Goal: Task Accomplishment & Management: Manage account settings

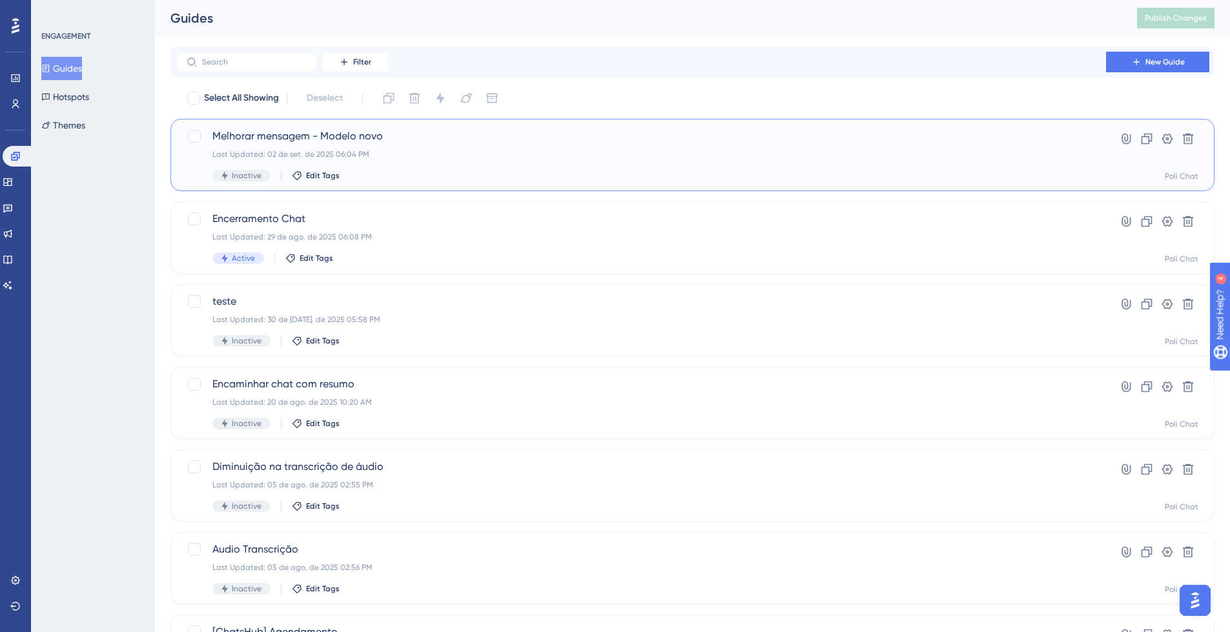
click at [422, 147] on div "Melhorar mensagem - Modelo novo Last Updated: 02 de set. de 2025 06:04 PM Inact…" at bounding box center [641, 155] width 857 height 53
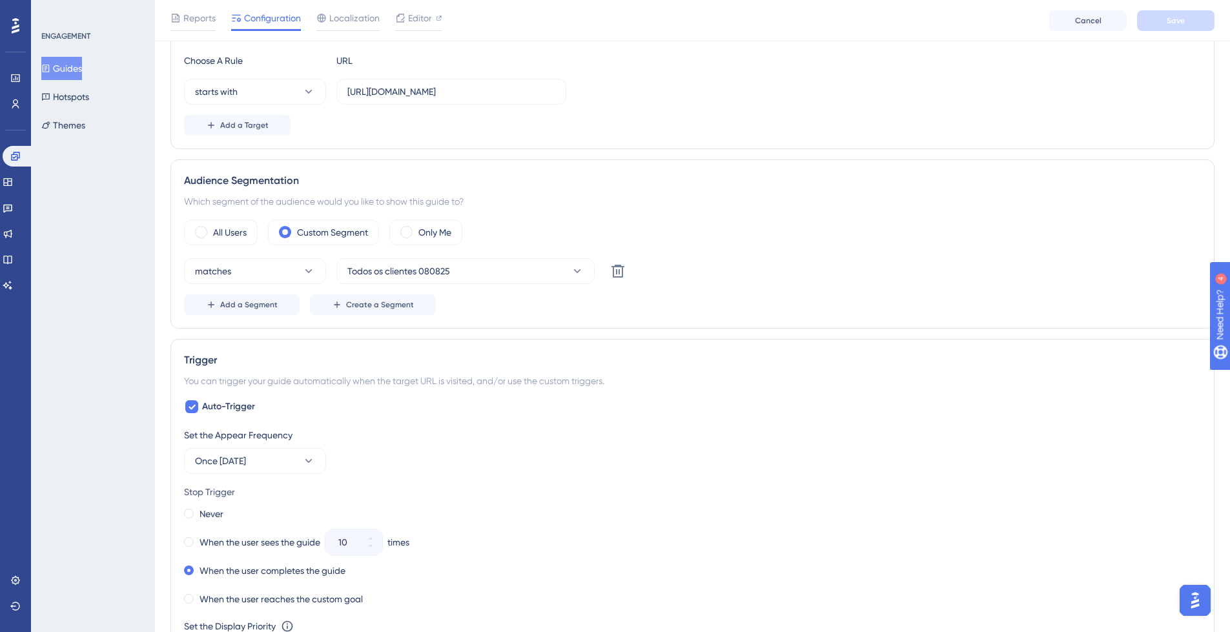
scroll to position [344, 0]
click at [552, 271] on button "Todos os clientes 080825" at bounding box center [466, 269] width 258 height 26
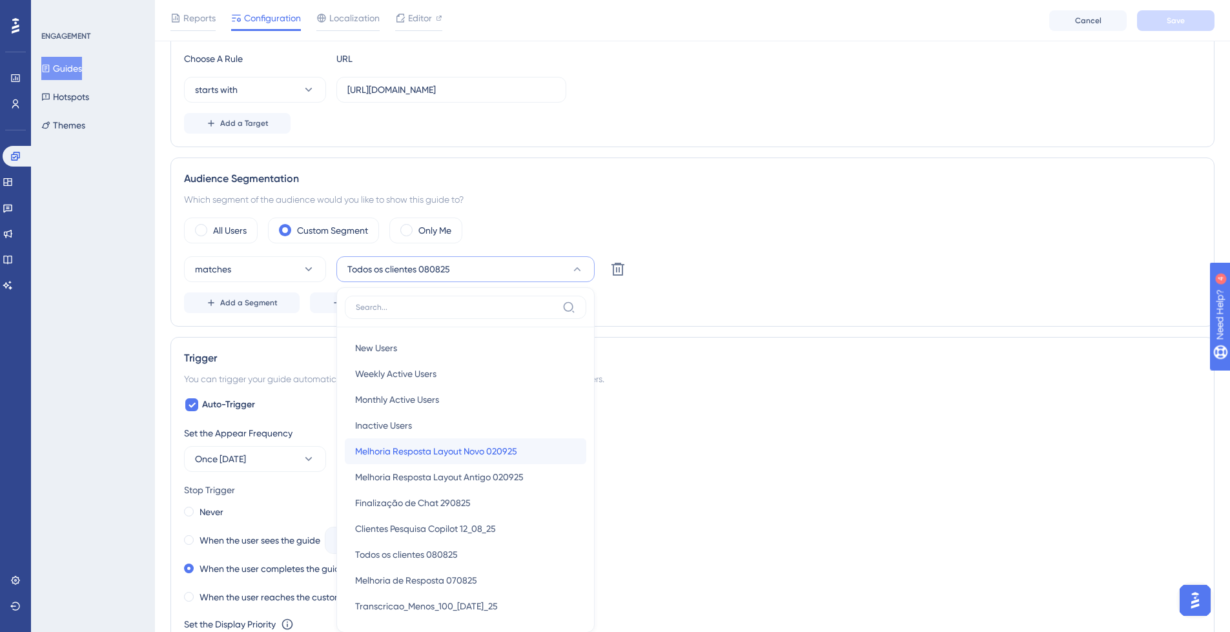
click at [545, 449] on div "Melhoria Resposta Layout Novo 020925 Melhoria Resposta Layout Novo 020925" at bounding box center [465, 452] width 221 height 26
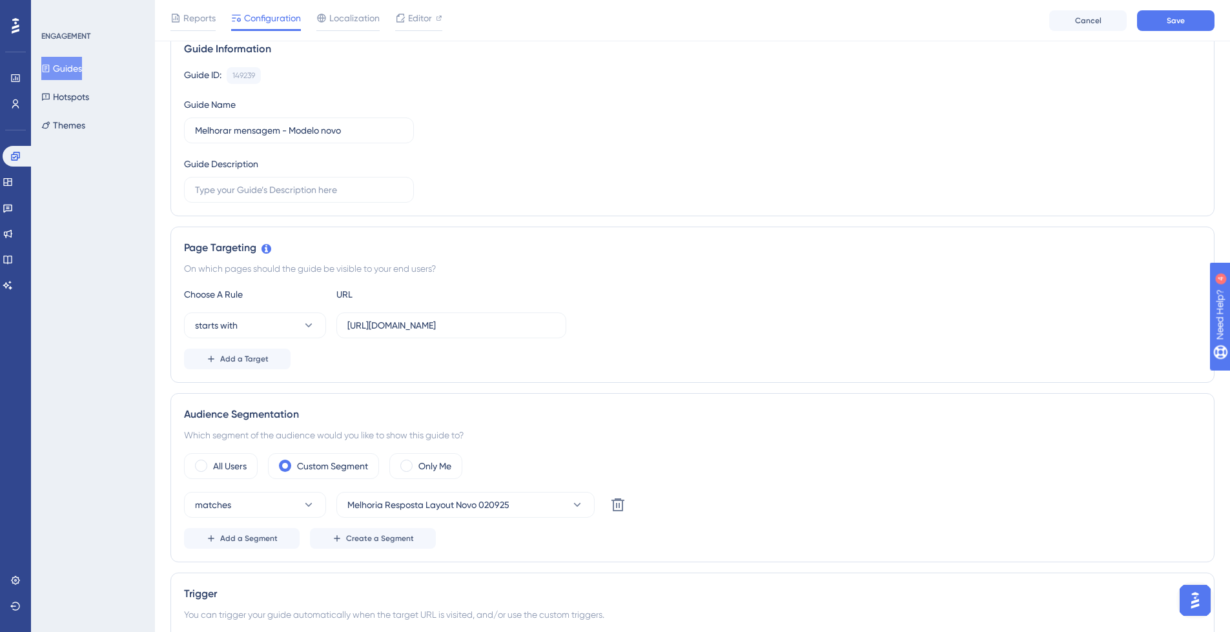
scroll to position [0, 0]
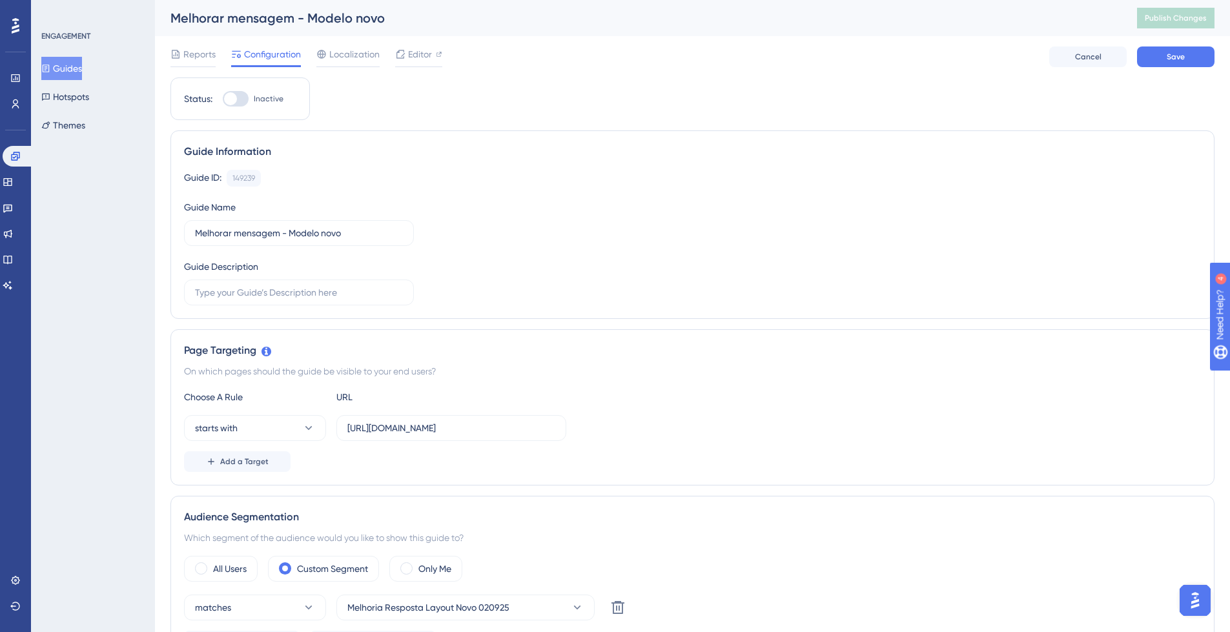
drag, startPoint x: 240, startPoint y: 101, endPoint x: 245, endPoint y: 107, distance: 7.8
click at [240, 101] on div at bounding box center [236, 99] width 26 height 16
click at [223, 99] on input "Inactive" at bounding box center [222, 99] width 1 height 1
checkbox input "true"
click at [1174, 60] on span "Save" at bounding box center [1176, 57] width 18 height 10
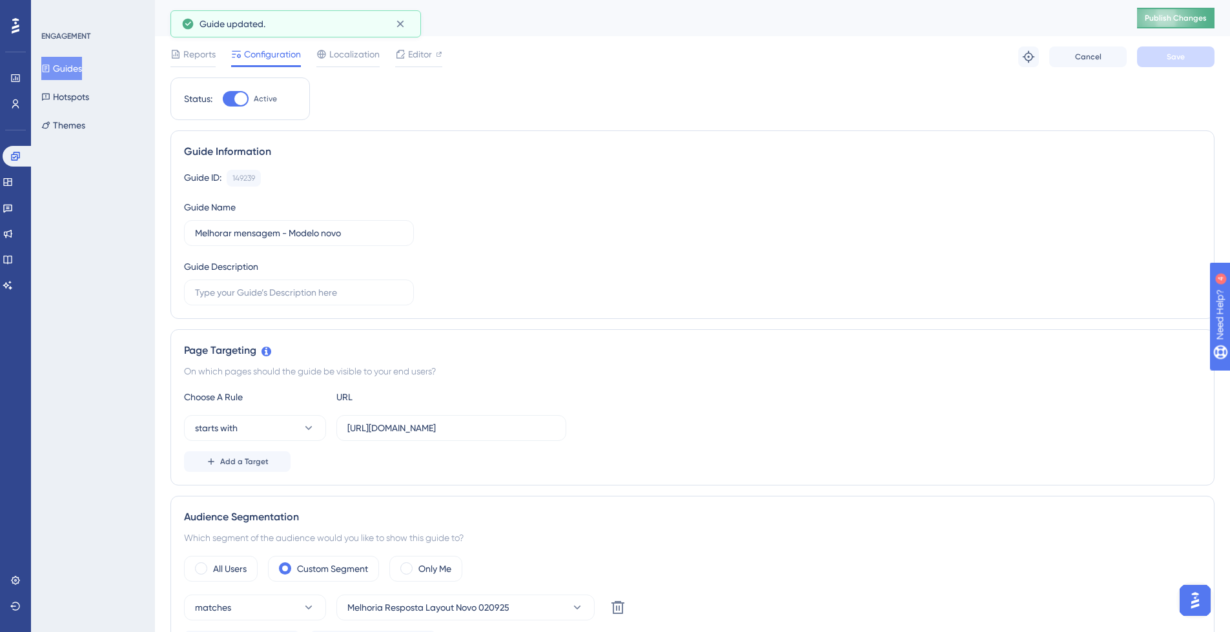
click at [1196, 21] on span "Publish Changes" at bounding box center [1176, 18] width 62 height 10
drag, startPoint x: 78, startPoint y: 67, endPoint x: 165, endPoint y: 88, distance: 90.4
click at [79, 67] on button "Guides" at bounding box center [61, 68] width 41 height 23
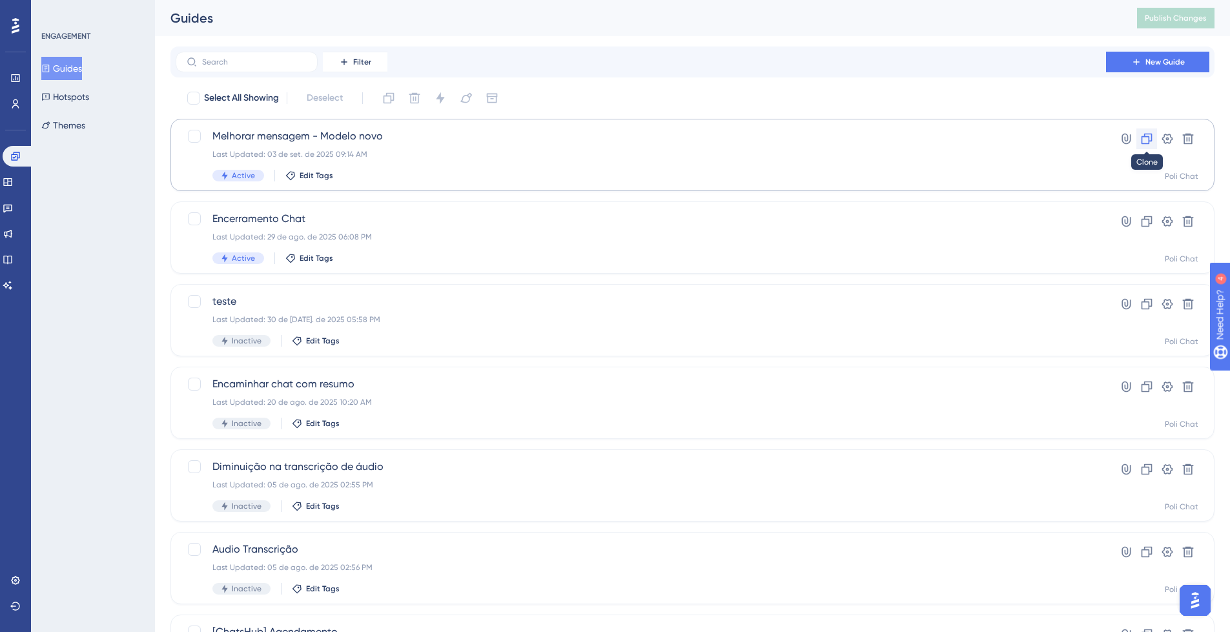
click at [1146, 141] on icon at bounding box center [1147, 138] width 13 height 13
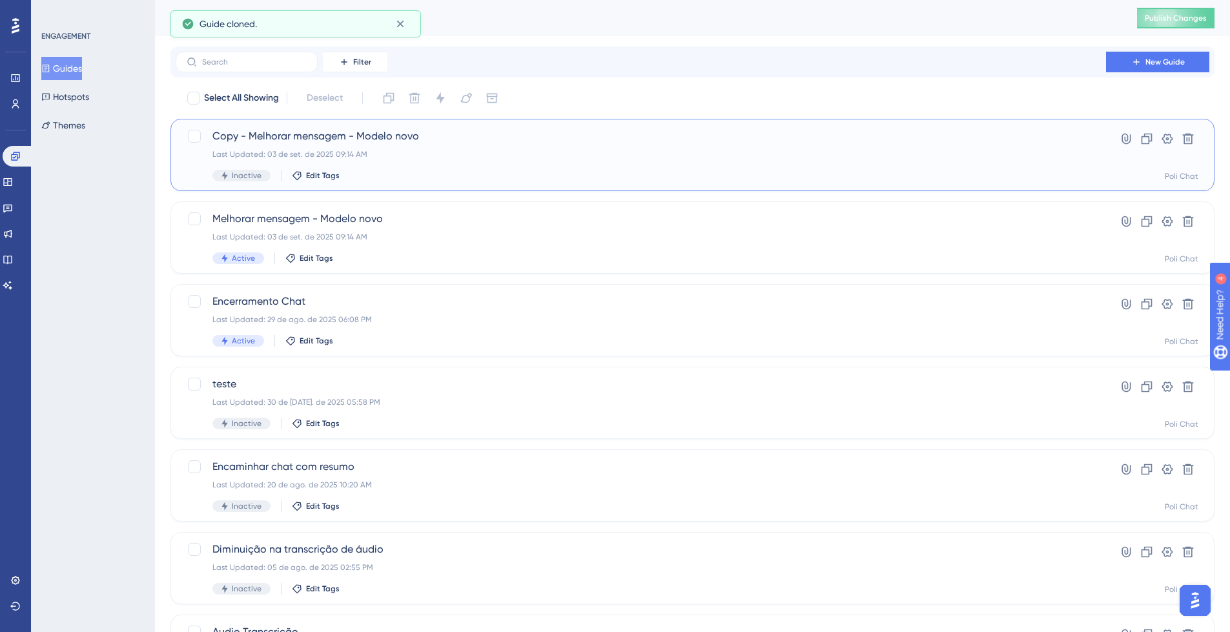
click at [492, 143] on span "Copy - Melhorar mensagem - Modelo novo" at bounding box center [641, 137] width 857 height 16
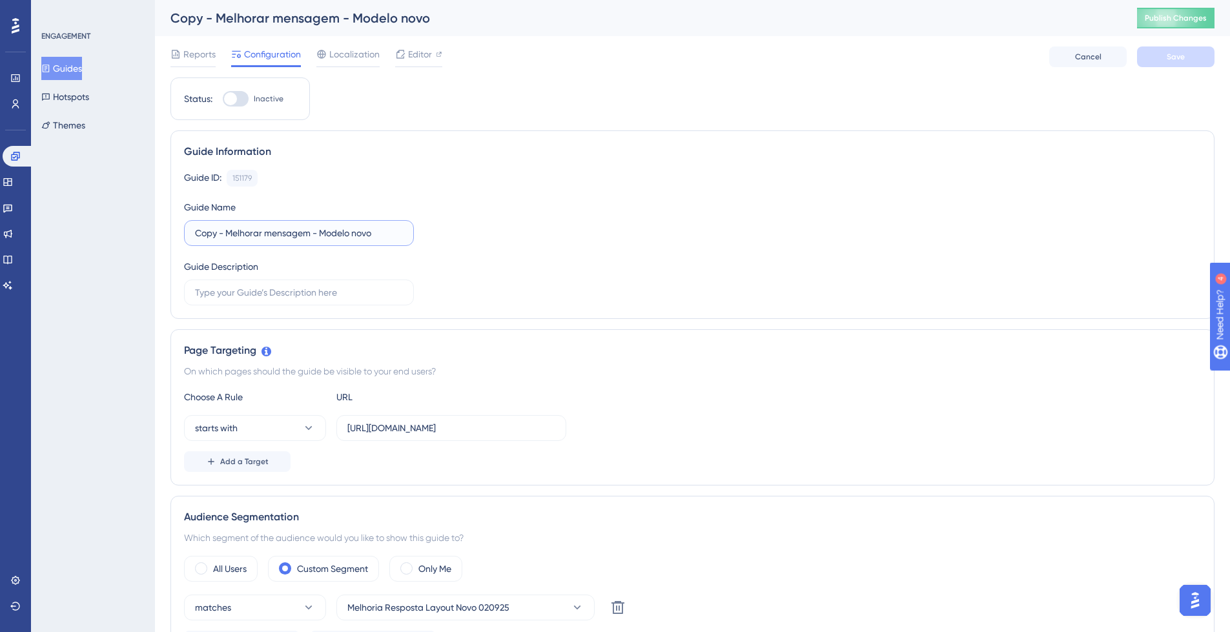
drag, startPoint x: 228, startPoint y: 234, endPoint x: 168, endPoint y: 204, distance: 67.0
type input "Melhorar mensagem - Modelo antigo"
click at [405, 615] on span "Melhoria Resposta Layout Novo 020925" at bounding box center [429, 608] width 162 height 16
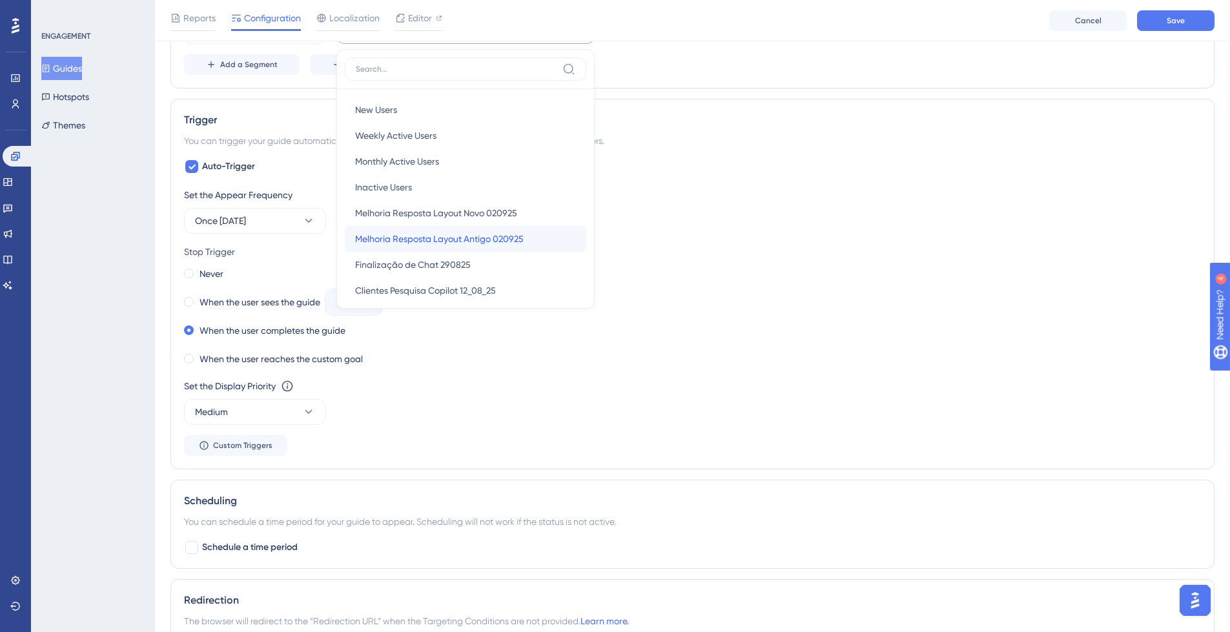
drag, startPoint x: 515, startPoint y: 233, endPoint x: 529, endPoint y: 231, distance: 13.7
click at [516, 233] on span "Melhoria Resposta Layout Antigo 020925" at bounding box center [439, 239] width 169 height 16
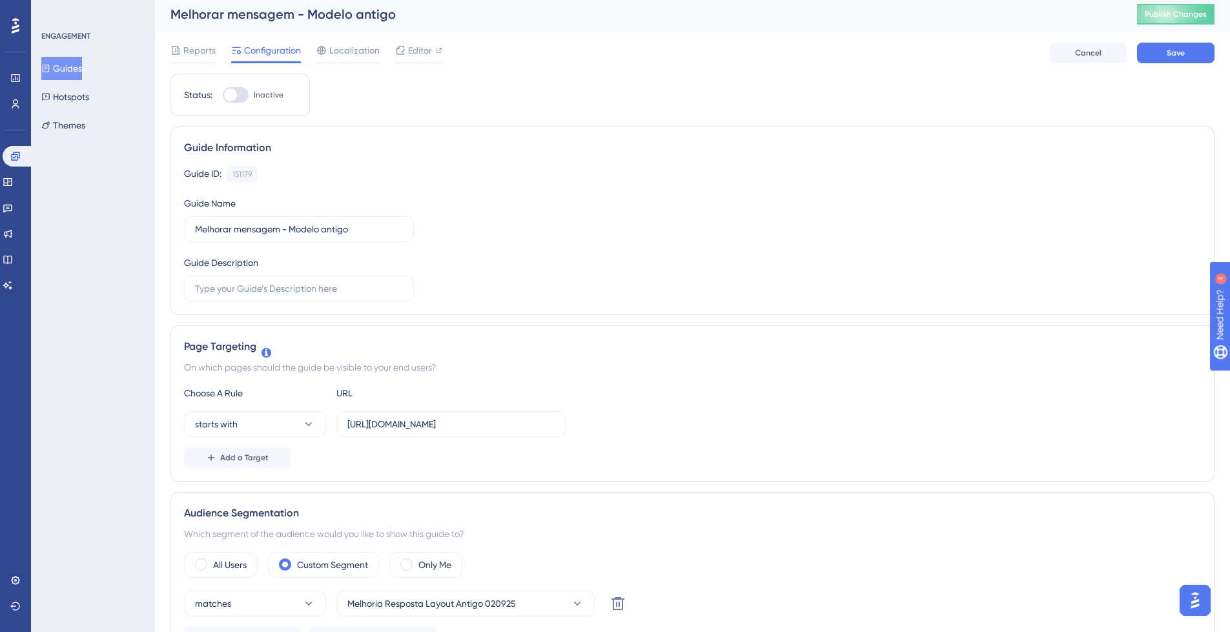
scroll to position [0, 0]
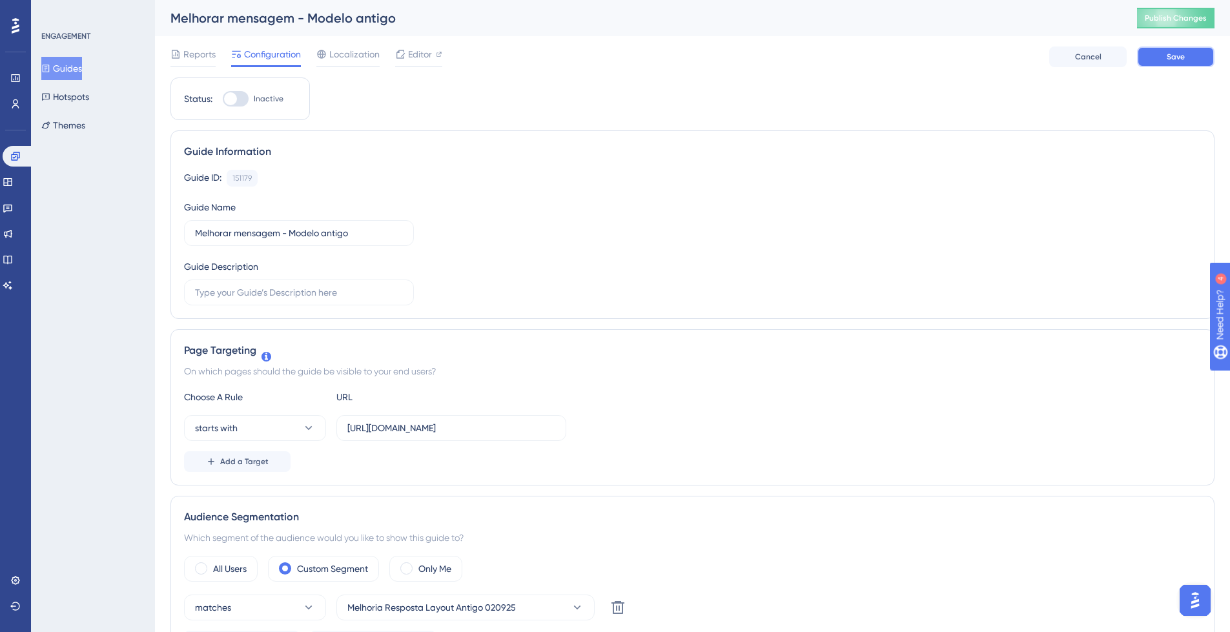
click at [1173, 54] on span "Save" at bounding box center [1176, 57] width 18 height 10
click at [426, 56] on span "Editor" at bounding box center [420, 55] width 24 height 16
click at [244, 98] on div at bounding box center [236, 99] width 26 height 16
click at [223, 99] on input "Inactive" at bounding box center [222, 99] width 1 height 1
checkbox input "true"
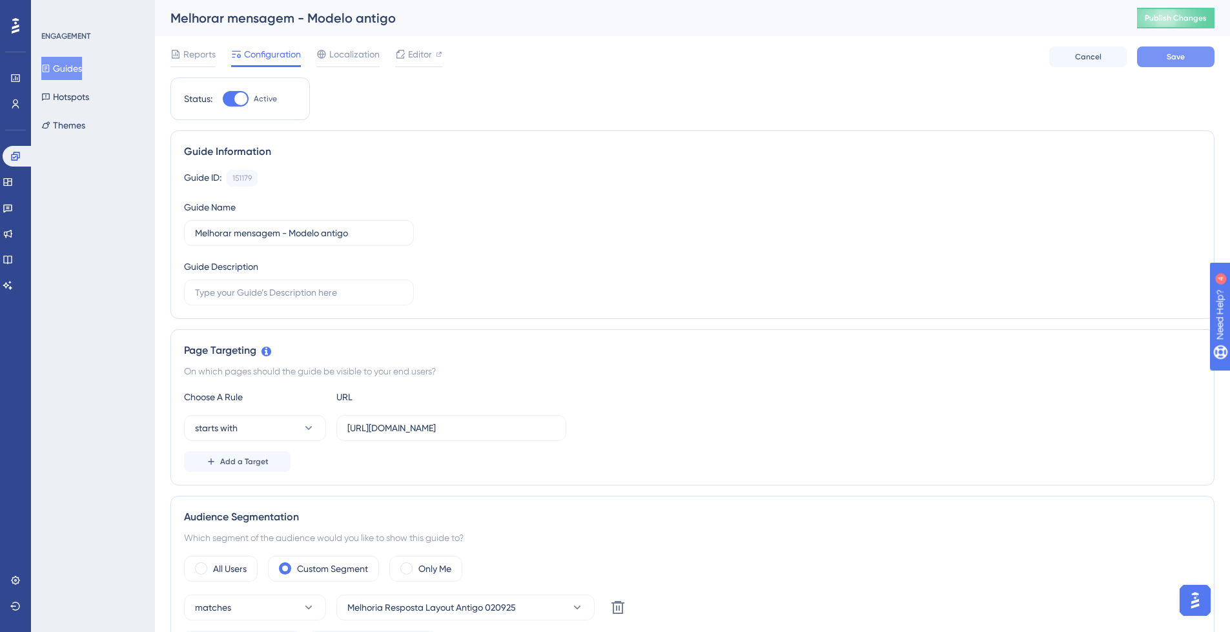
click at [1198, 61] on button "Save" at bounding box center [1176, 57] width 78 height 21
click at [1215, 25] on button "Publish Changes" at bounding box center [1176, 18] width 78 height 21
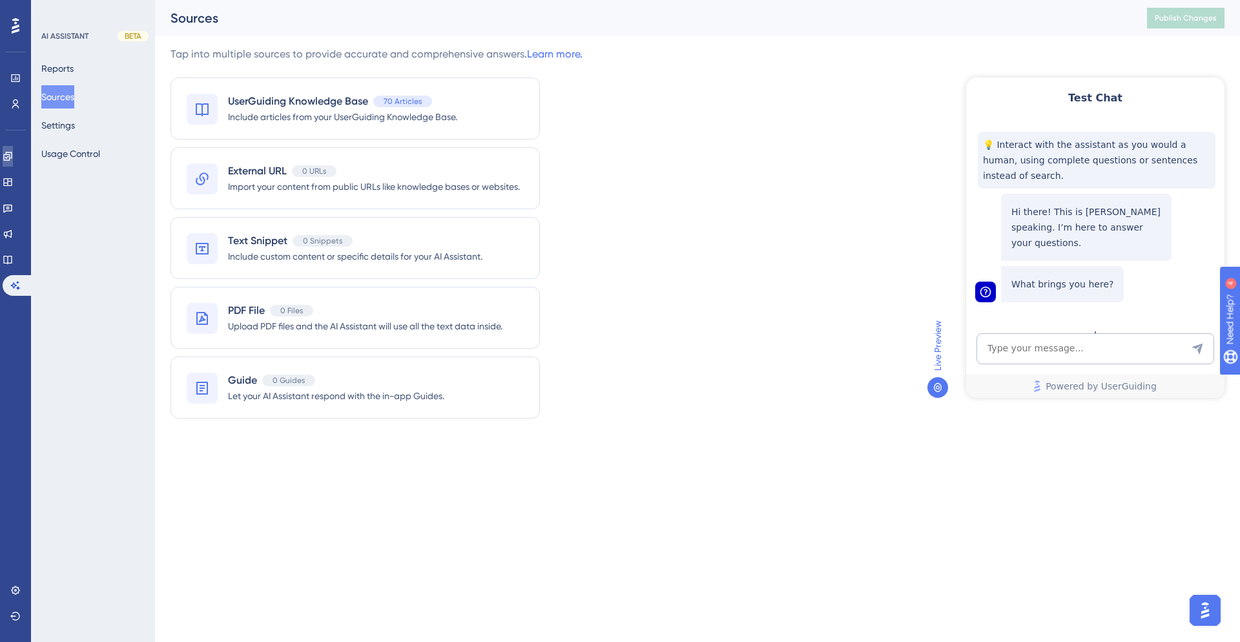
drag, startPoint x: 0, startPoint y: 0, endPoint x: 6, endPoint y: 152, distance: 152.6
click at [6, 152] on link at bounding box center [8, 156] width 10 height 21
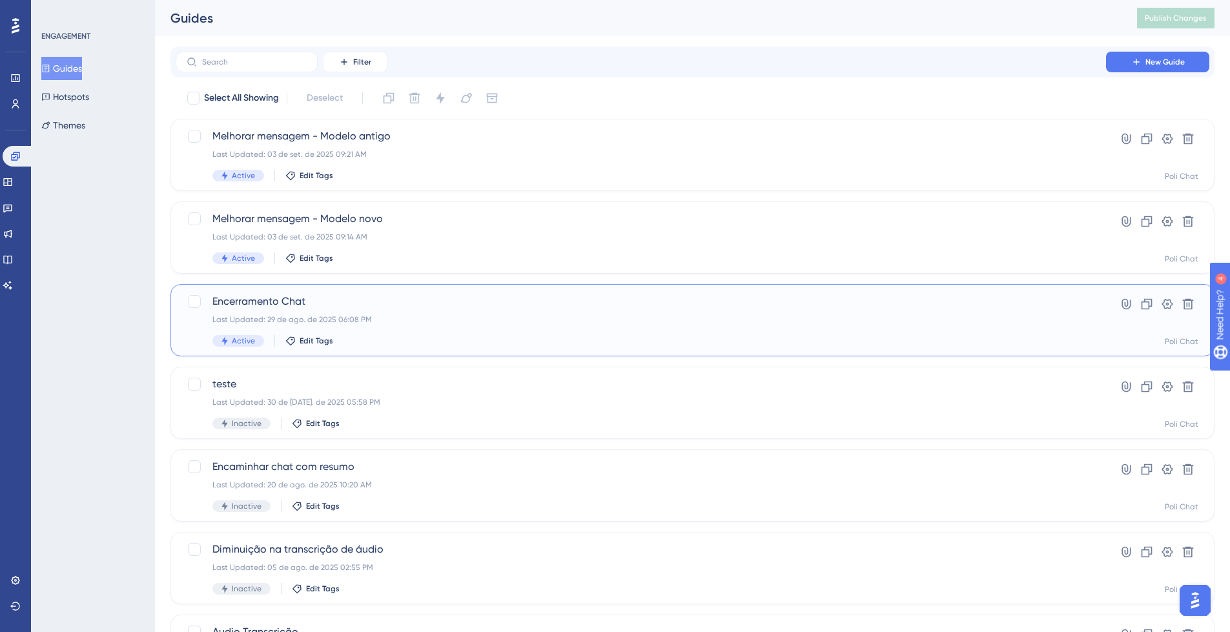
drag, startPoint x: 6, startPoint y: 152, endPoint x: 499, endPoint y: 311, distance: 517.2
click at [499, 311] on div "Encerramento Chat Last Updated: 29 de ago. de 2025 06:08 PM Active Edit Tags" at bounding box center [641, 320] width 857 height 53
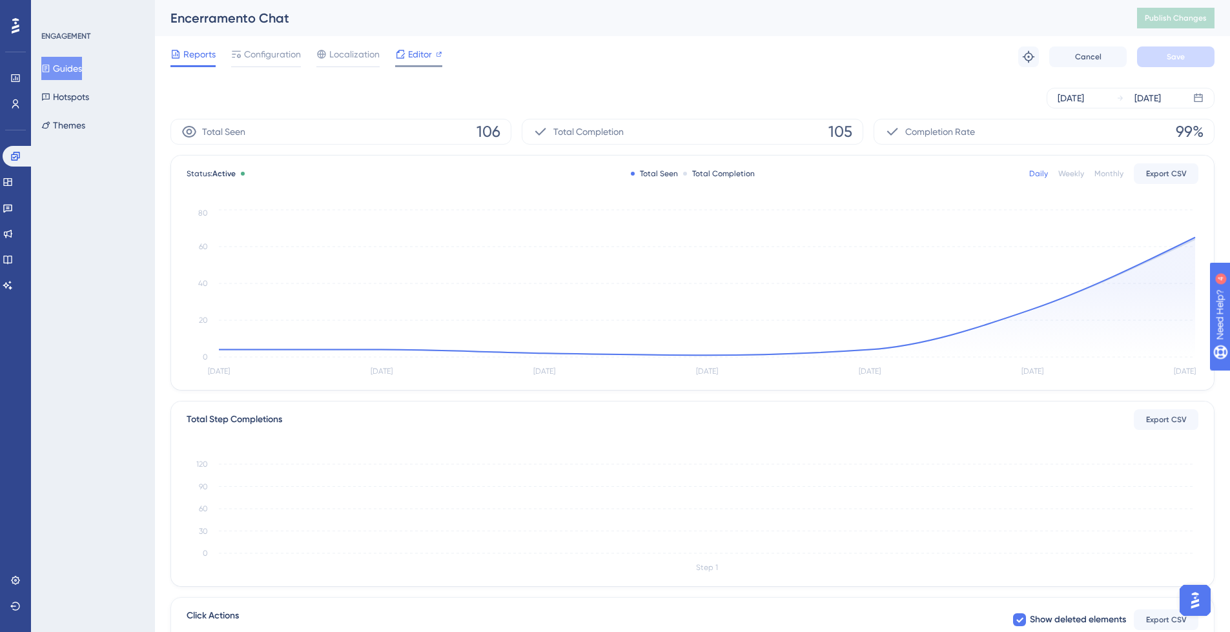
drag, startPoint x: 499, startPoint y: 311, endPoint x: 412, endPoint y: 56, distance: 270.0
click at [412, 56] on span "Editor" at bounding box center [420, 55] width 24 height 16
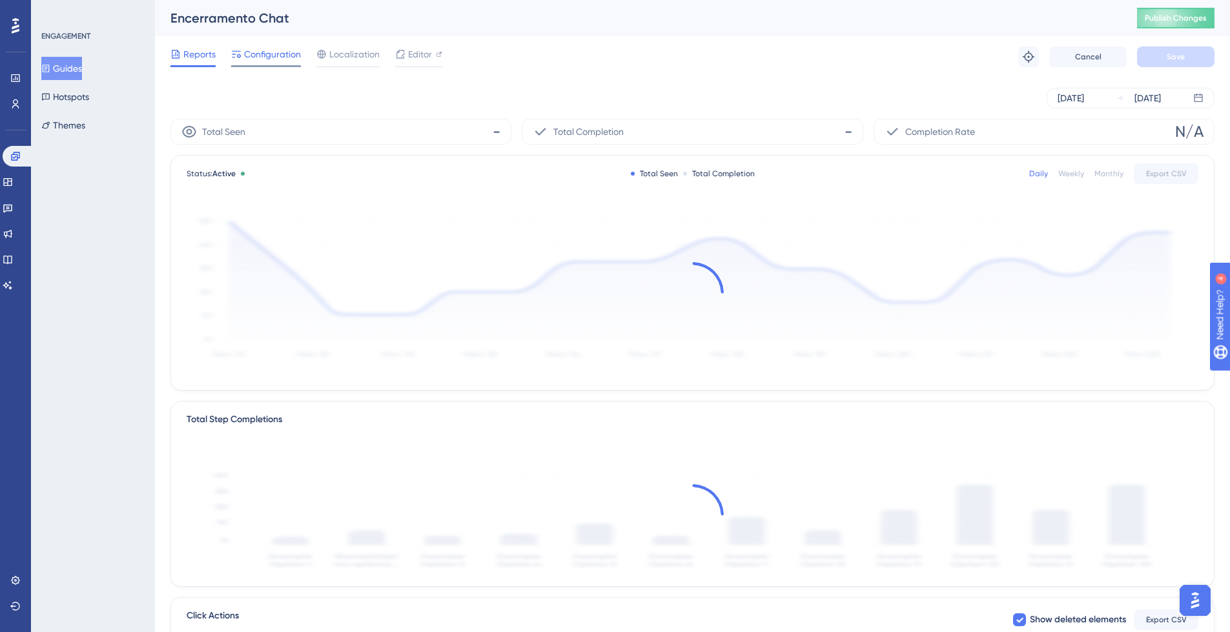
click at [277, 65] on div at bounding box center [266, 66] width 70 height 2
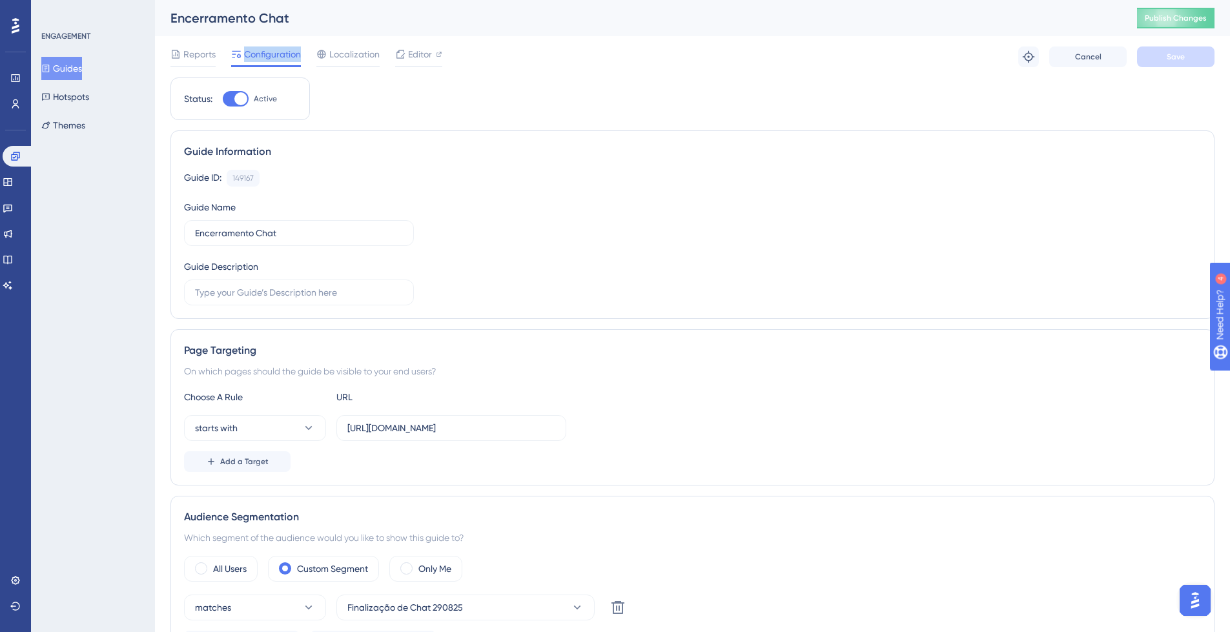
drag, startPoint x: 281, startPoint y: 61, endPoint x: 290, endPoint y: 64, distance: 9.6
click at [281, 61] on span "Configuration" at bounding box center [272, 55] width 57 height 16
drag, startPoint x: 78, startPoint y: 63, endPoint x: 90, endPoint y: 100, distance: 39.0
click at [78, 64] on button "Guides" at bounding box center [61, 68] width 41 height 23
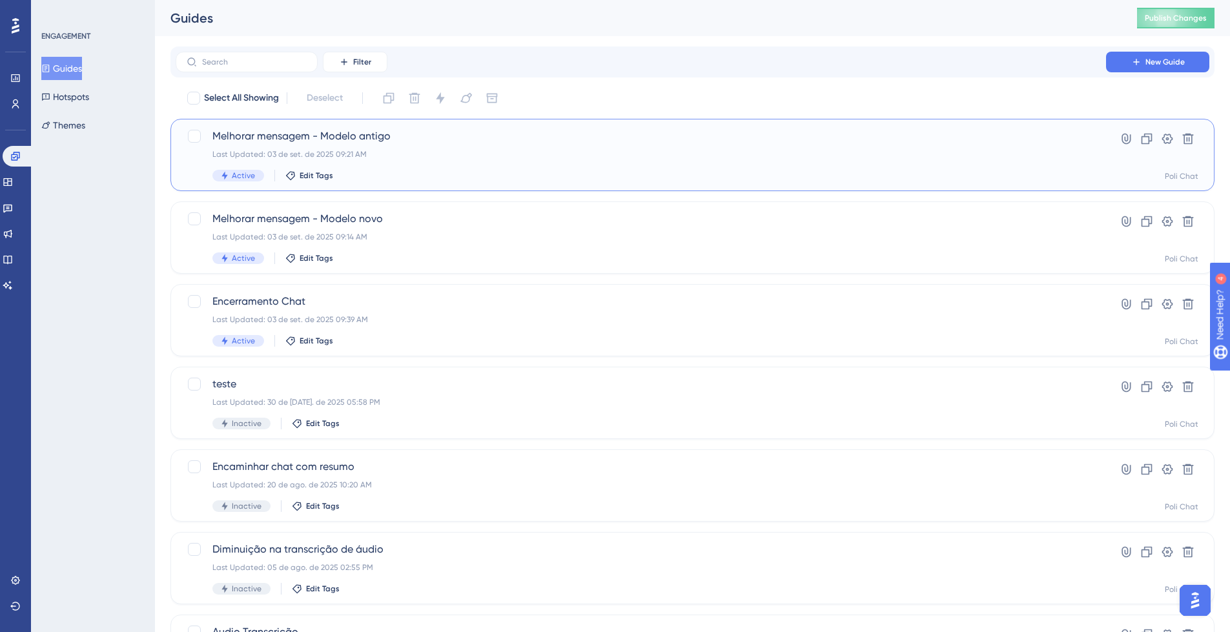
click at [439, 150] on div "Last Updated: 03 de set. de 2025 09:21 AM" at bounding box center [641, 154] width 857 height 10
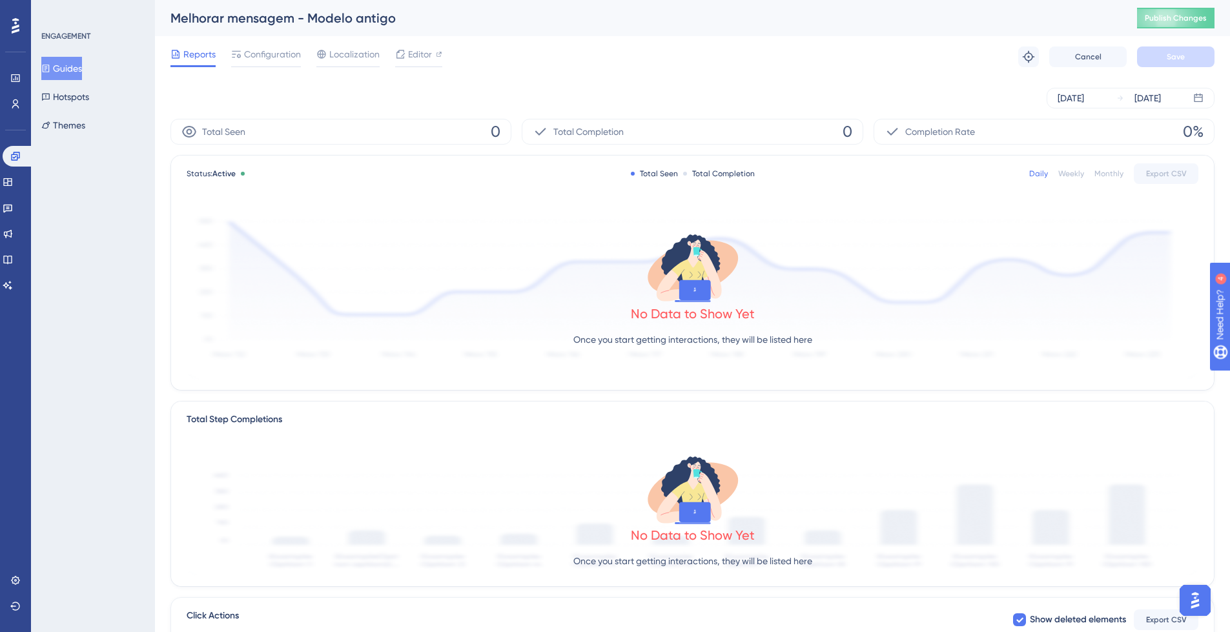
drag, startPoint x: 290, startPoint y: 51, endPoint x: 309, endPoint y: 61, distance: 21.4
click at [292, 52] on span "Configuration" at bounding box center [272, 55] width 57 height 16
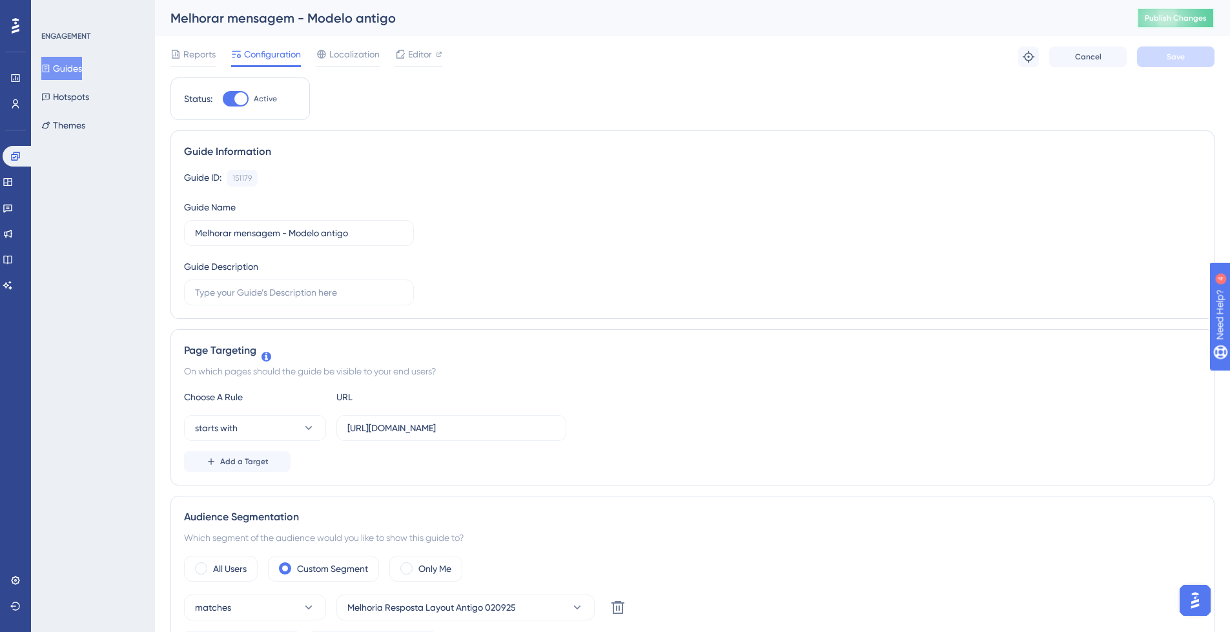
click at [1185, 12] on button "Publish Changes" at bounding box center [1176, 18] width 78 height 21
click at [80, 65] on button "Guides" at bounding box center [61, 68] width 41 height 23
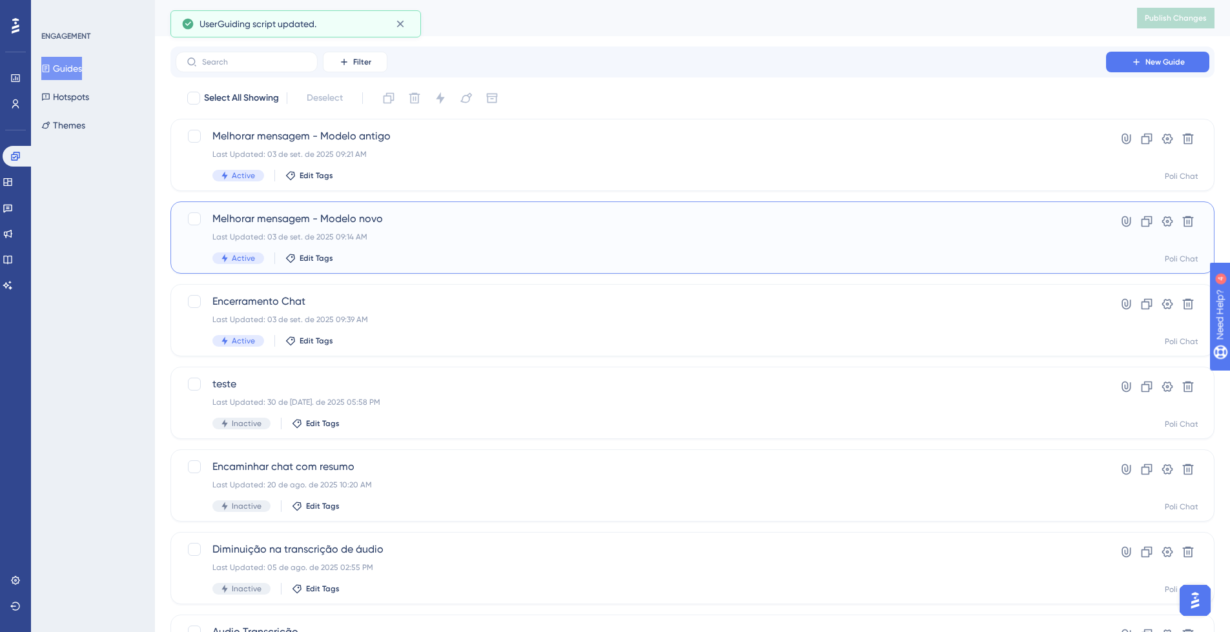
click at [435, 245] on div "Melhorar mensagem - Modelo novo Last Updated: 03 de set. de 2025 09:14 AM Activ…" at bounding box center [641, 237] width 857 height 53
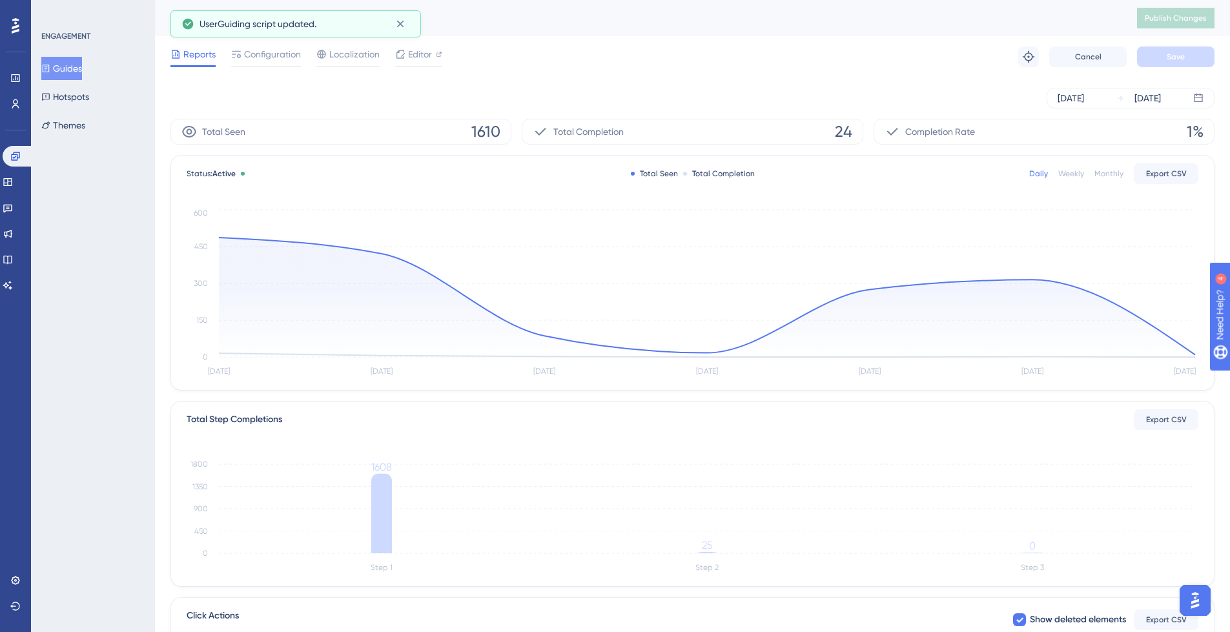
drag, startPoint x: 273, startPoint y: 59, endPoint x: 281, endPoint y: 69, distance: 12.8
click at [273, 59] on span "Configuration" at bounding box center [272, 55] width 57 height 16
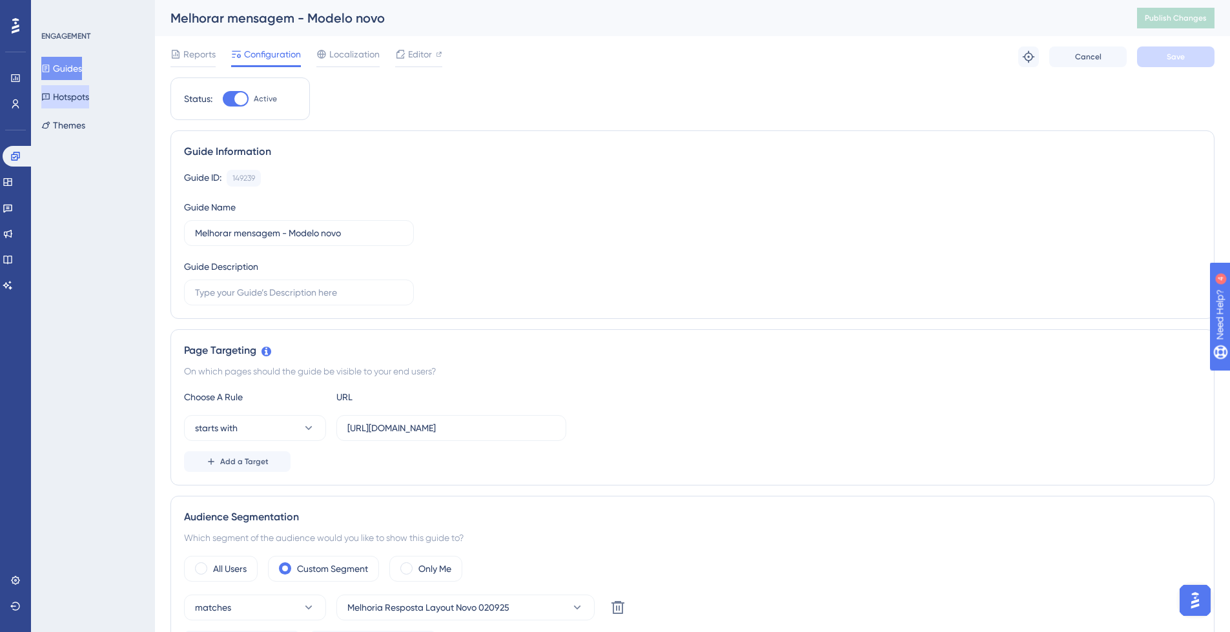
click at [76, 95] on button "Hotspots" at bounding box center [65, 96] width 48 height 23
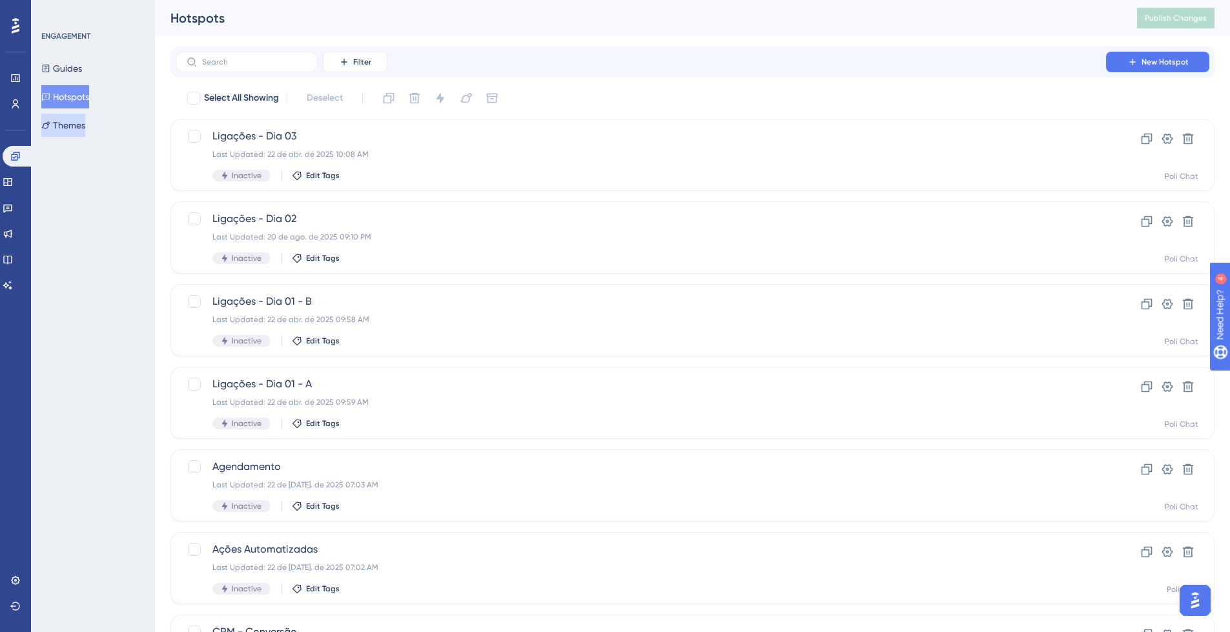
click at [85, 131] on button "Themes" at bounding box center [63, 125] width 44 height 23
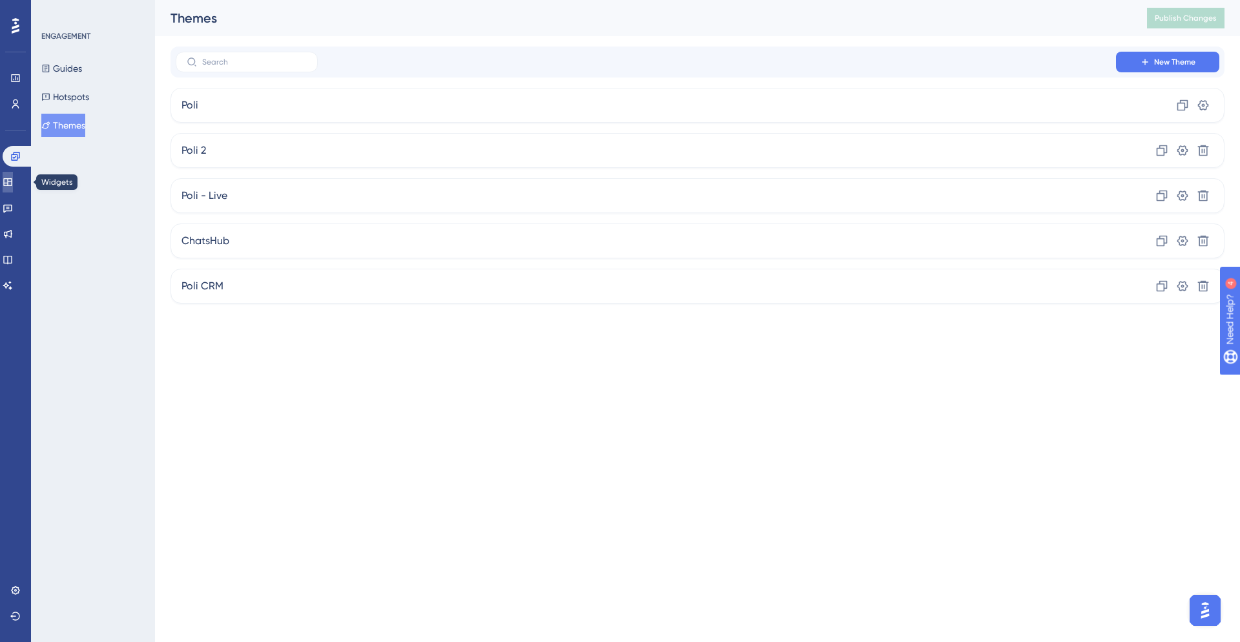
click at [12, 179] on icon at bounding box center [7, 182] width 8 height 8
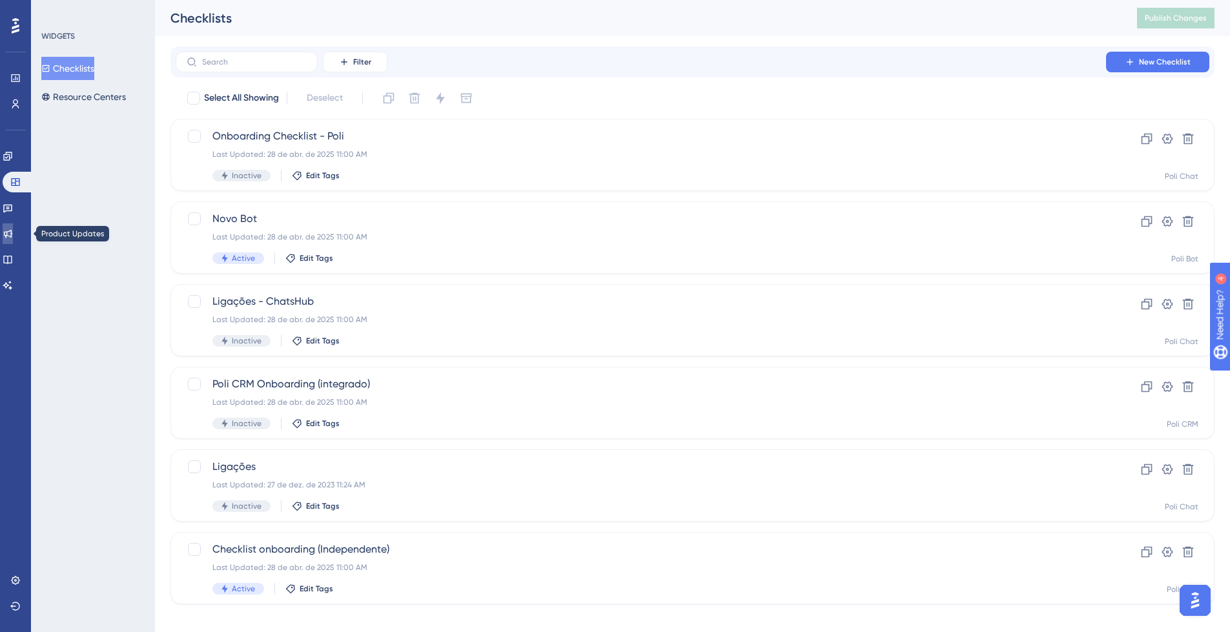
click at [13, 234] on icon at bounding box center [8, 234] width 10 height 10
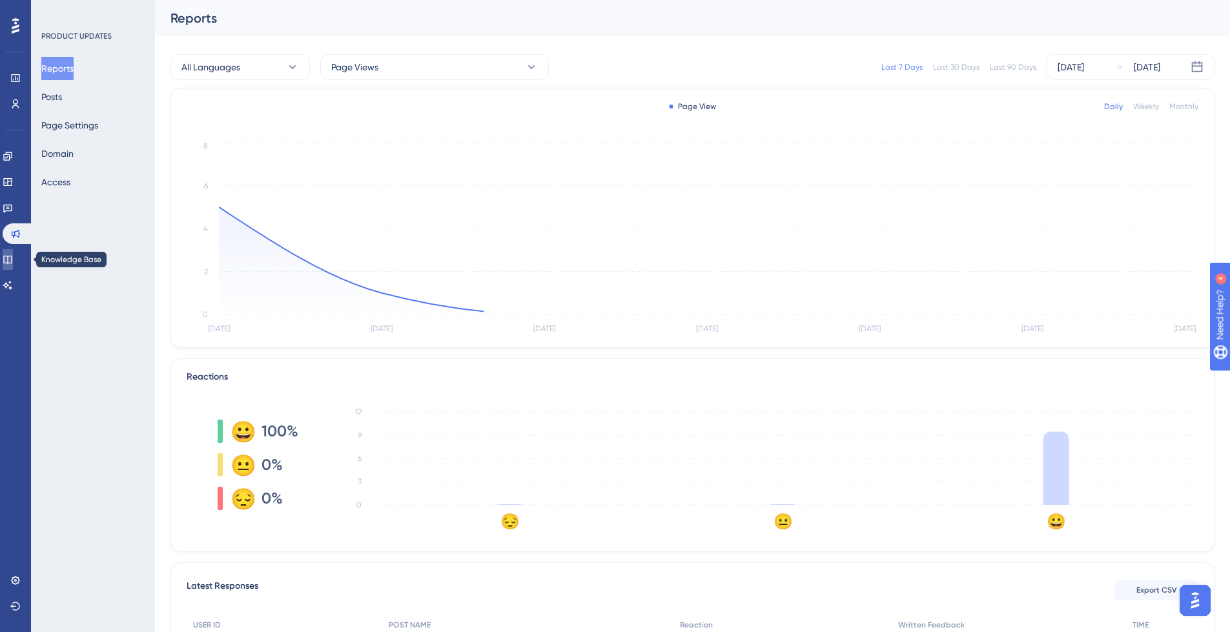
click at [13, 261] on icon at bounding box center [8, 259] width 10 height 10
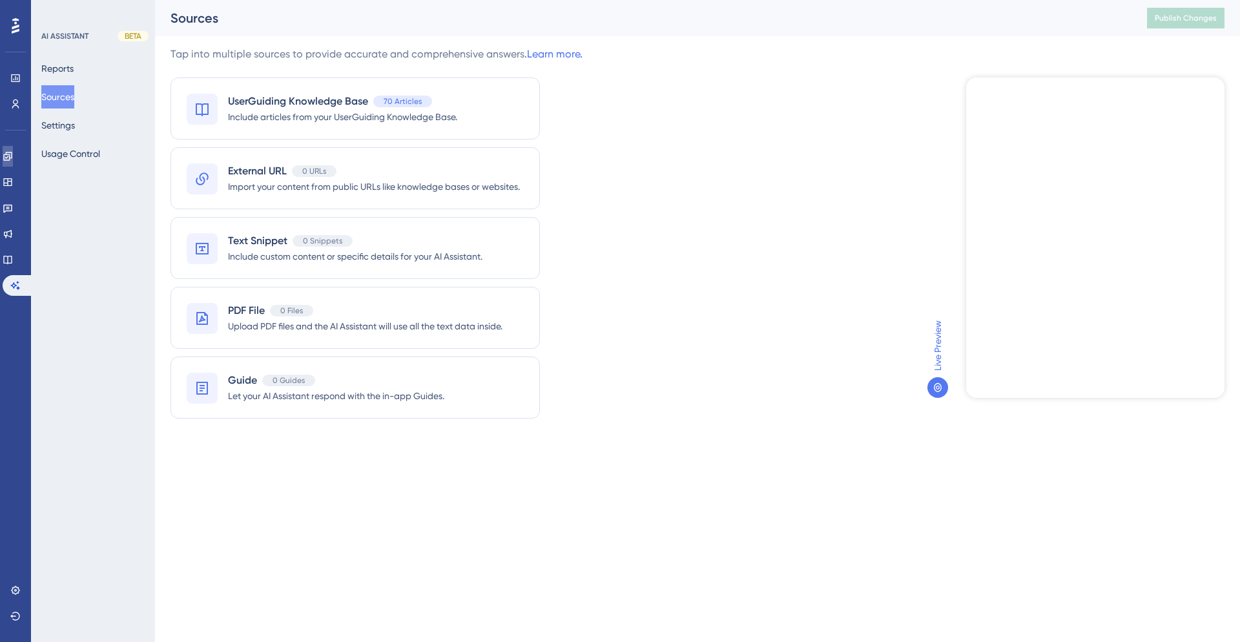
drag, startPoint x: 0, startPoint y: 0, endPoint x: 18, endPoint y: 151, distance: 152.2
click at [13, 151] on icon at bounding box center [8, 156] width 10 height 10
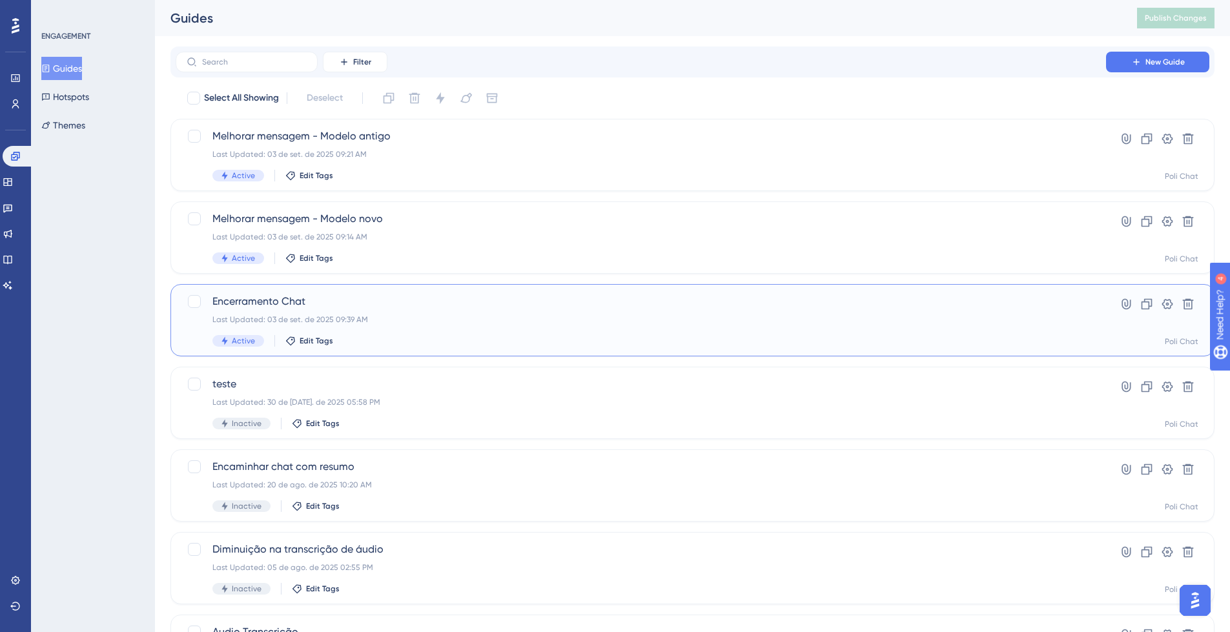
drag, startPoint x: 18, startPoint y: 151, endPoint x: 400, endPoint y: 313, distance: 414.5
click at [400, 313] on div "Encerramento Chat Last Updated: 03 de set. de 2025 09:39 AM Active Edit Tags" at bounding box center [641, 320] width 857 height 53
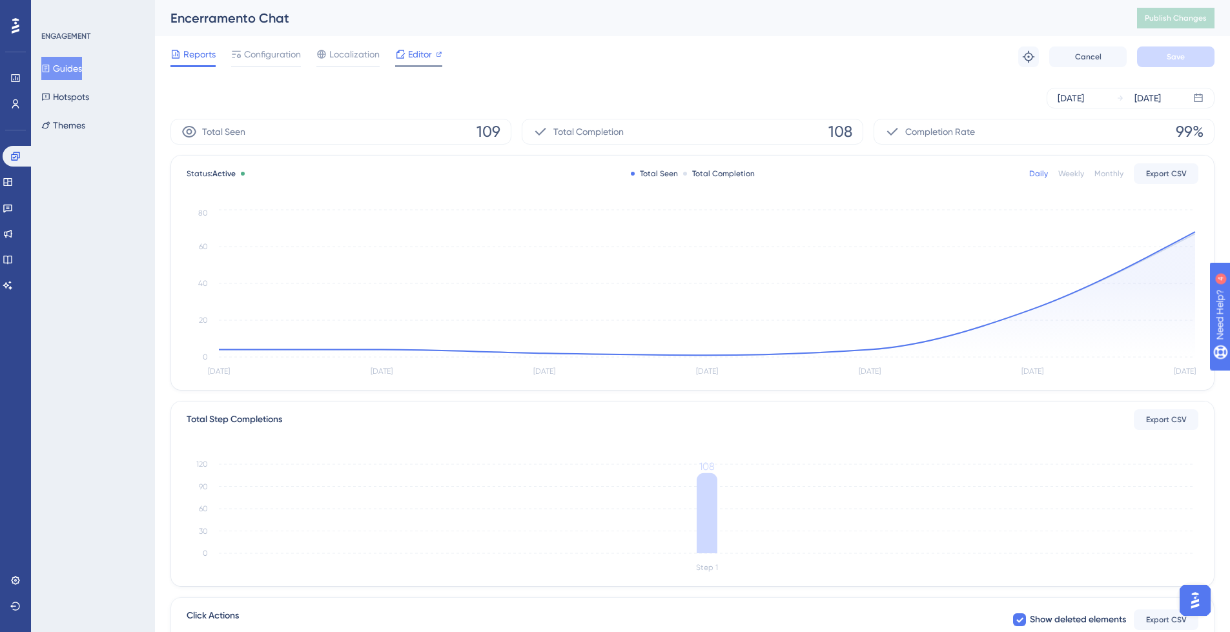
drag, startPoint x: 400, startPoint y: 313, endPoint x: 419, endPoint y: 51, distance: 262.3
click at [419, 51] on span "Editor" at bounding box center [420, 55] width 24 height 16
